Goal: Information Seeking & Learning: Learn about a topic

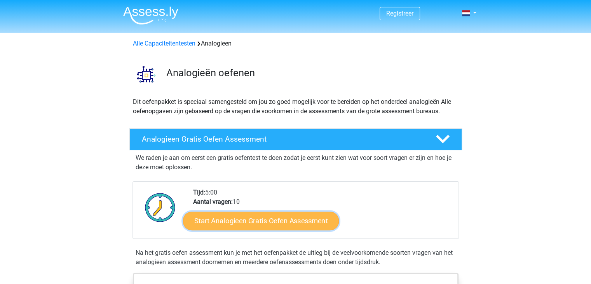
click at [279, 215] on link "Start Analogieen Gratis Oefen Assessment" at bounding box center [261, 220] width 156 height 19
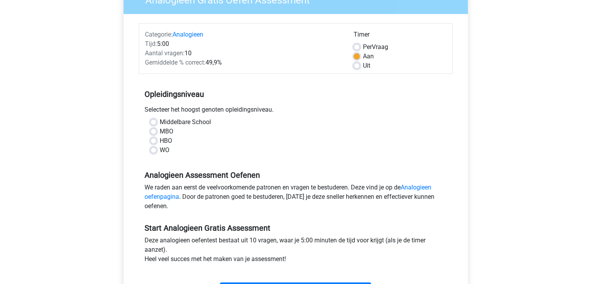
scroll to position [39, 0]
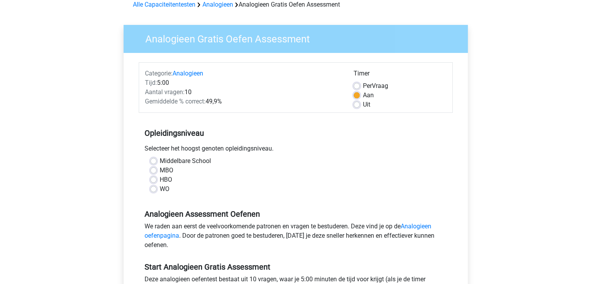
click at [363, 106] on label "Uit" at bounding box center [366, 104] width 7 height 9
click at [356, 106] on input "Uit" at bounding box center [357, 104] width 6 height 8
radio input "true"
click at [160, 163] on label "Middelbare School" at bounding box center [185, 160] width 51 height 9
click at [155, 163] on input "Middelbare School" at bounding box center [153, 160] width 6 height 8
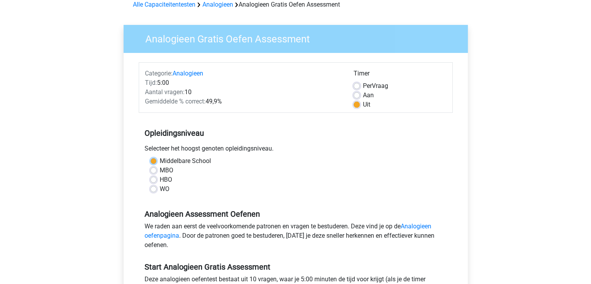
radio input "true"
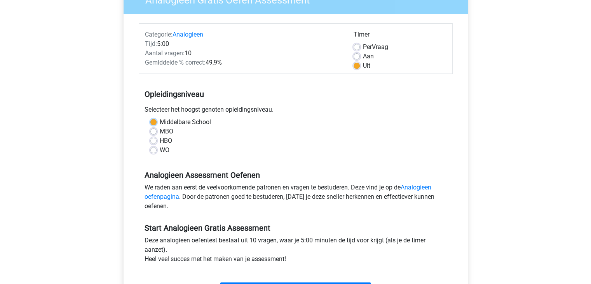
scroll to position [117, 0]
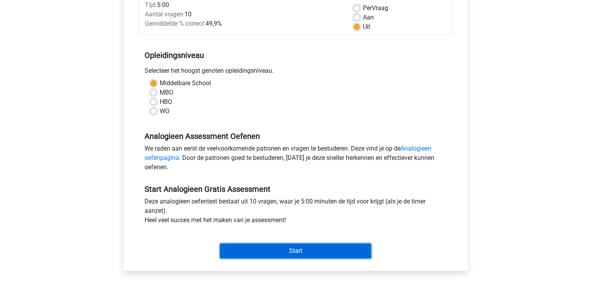
click at [335, 251] on input "Start" at bounding box center [295, 250] width 151 height 15
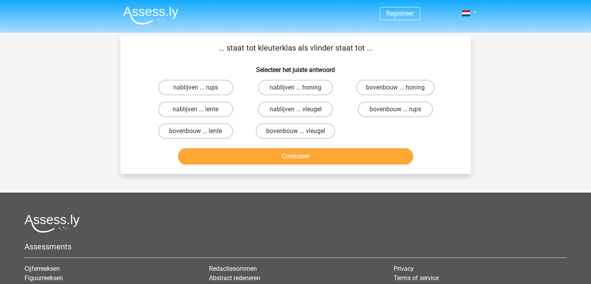
click at [466, 17] on link at bounding box center [467, 13] width 16 height 9
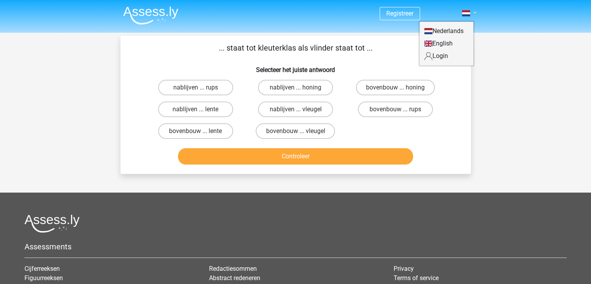
click at [466, 14] on span at bounding box center [466, 13] width 8 height 6
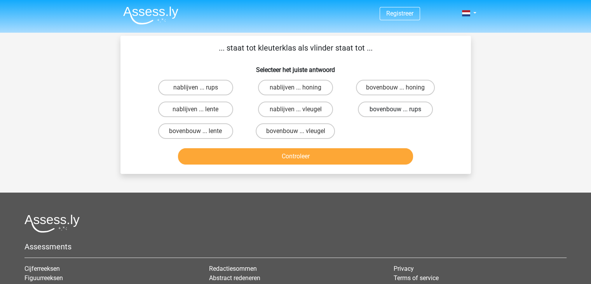
click at [396, 105] on label "bovenbouw ... rups" at bounding box center [395, 109] width 75 height 16
click at [396, 109] on input "bovenbouw ... rups" at bounding box center [398, 111] width 5 height 5
radio input "true"
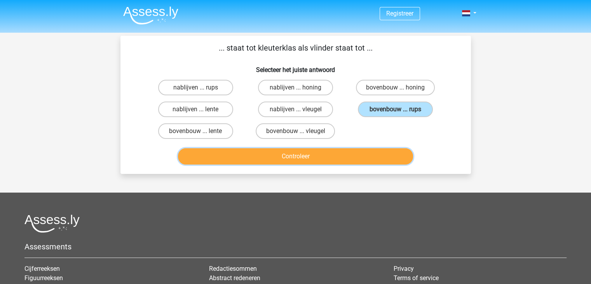
click at [367, 154] on button "Controleer" at bounding box center [295, 156] width 235 height 16
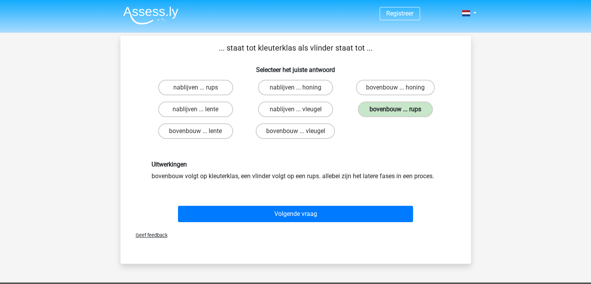
click at [382, 107] on label "bovenbouw ... rups" at bounding box center [395, 109] width 75 height 16
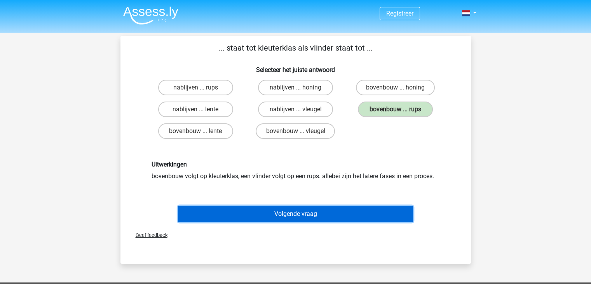
click at [334, 213] on button "Volgende vraag" at bounding box center [295, 214] width 235 height 16
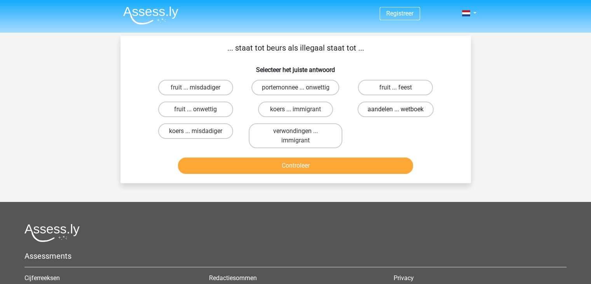
click at [377, 110] on label "aandelen ... wetboek" at bounding box center [396, 109] width 76 height 16
click at [396, 110] on input "aandelen ... wetboek" at bounding box center [398, 111] width 5 height 5
radio input "true"
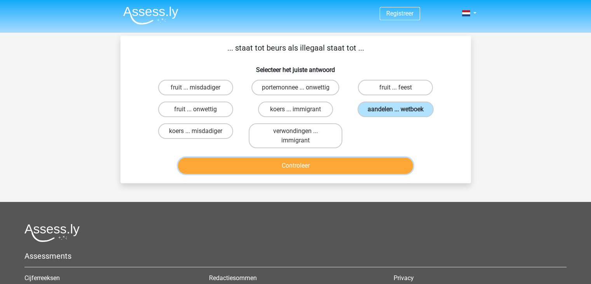
click at [359, 164] on button "Controleer" at bounding box center [295, 165] width 235 height 16
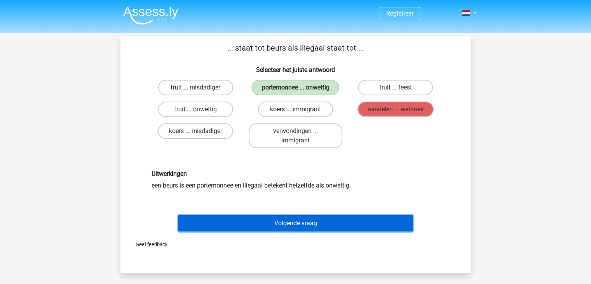
click at [345, 218] on button "Volgende vraag" at bounding box center [295, 223] width 235 height 16
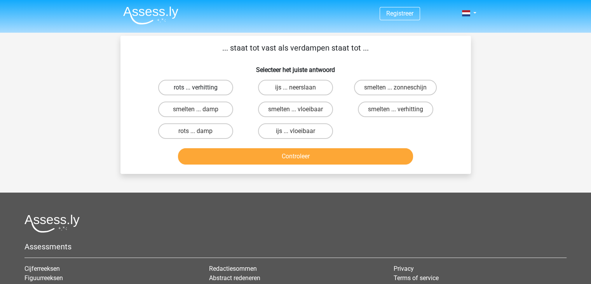
click at [206, 86] on label "rots ... verhitting" at bounding box center [195, 88] width 75 height 16
click at [201, 87] on input "rots ... verhitting" at bounding box center [197, 89] width 5 height 5
radio input "true"
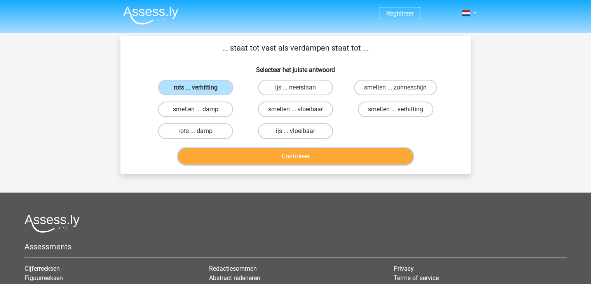
click at [274, 154] on button "Controleer" at bounding box center [295, 156] width 235 height 16
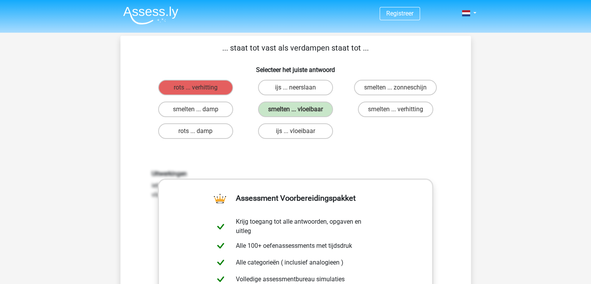
click at [290, 163] on div "Uitwerkingen iets dat een vaste vorm heeft kan smelten bij verwarming, denk aan…" at bounding box center [296, 271] width 326 height 241
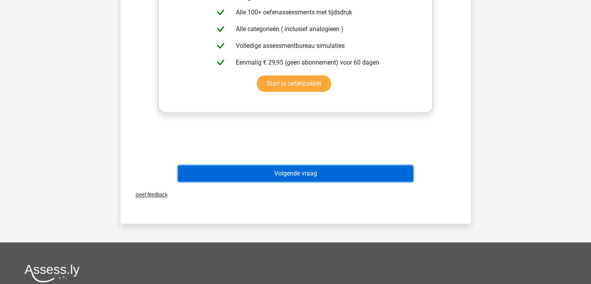
click at [302, 171] on button "Volgende vraag" at bounding box center [295, 173] width 235 height 16
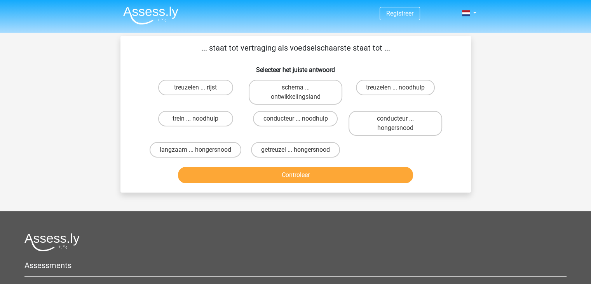
drag, startPoint x: 230, startPoint y: 49, endPoint x: 380, endPoint y: 53, distance: 149.7
click at [377, 53] on p "... staat tot vertraging als voedselschaarste staat tot ..." at bounding box center [296, 48] width 326 height 12
click at [393, 50] on p "... staat tot vertraging als voedselschaarste staat tot ..." at bounding box center [296, 48] width 326 height 12
drag, startPoint x: 349, startPoint y: 47, endPoint x: 242, endPoint y: 45, distance: 106.9
click at [242, 45] on p "... staat tot vertraging als voedselschaarste staat tot ..." at bounding box center [296, 48] width 326 height 12
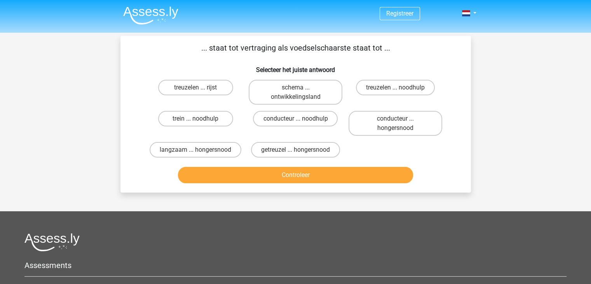
click at [250, 66] on h6 "Selecteer het juiste antwoord" at bounding box center [296, 67] width 326 height 14
click at [215, 151] on label "langzaam ... hongersnood" at bounding box center [196, 150] width 92 height 16
click at [201, 151] on input "langzaam ... hongersnood" at bounding box center [197, 152] width 5 height 5
radio input "true"
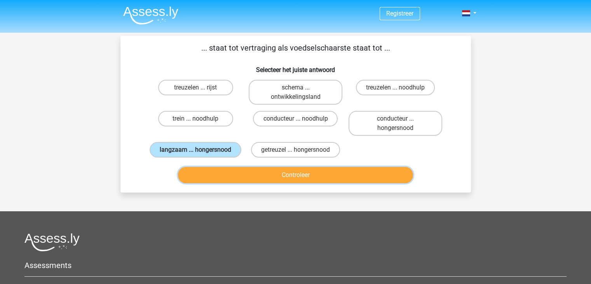
click at [253, 171] on button "Controleer" at bounding box center [295, 175] width 235 height 16
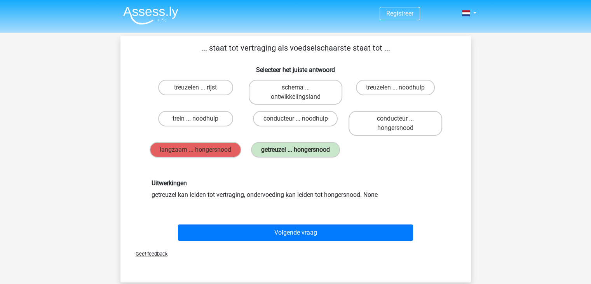
click at [262, 159] on div "getreuzel ... hongersnood" at bounding box center [296, 150] width 100 height 22
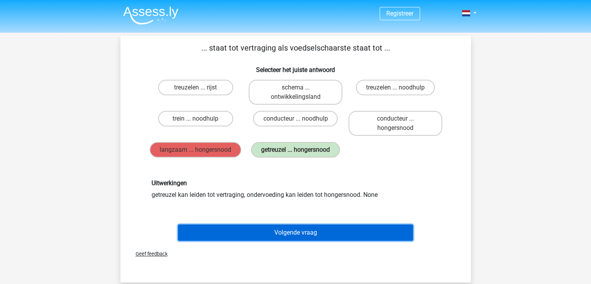
click at [287, 229] on button "Volgende vraag" at bounding box center [295, 232] width 235 height 16
